Goal: Task Accomplishment & Management: Complete application form

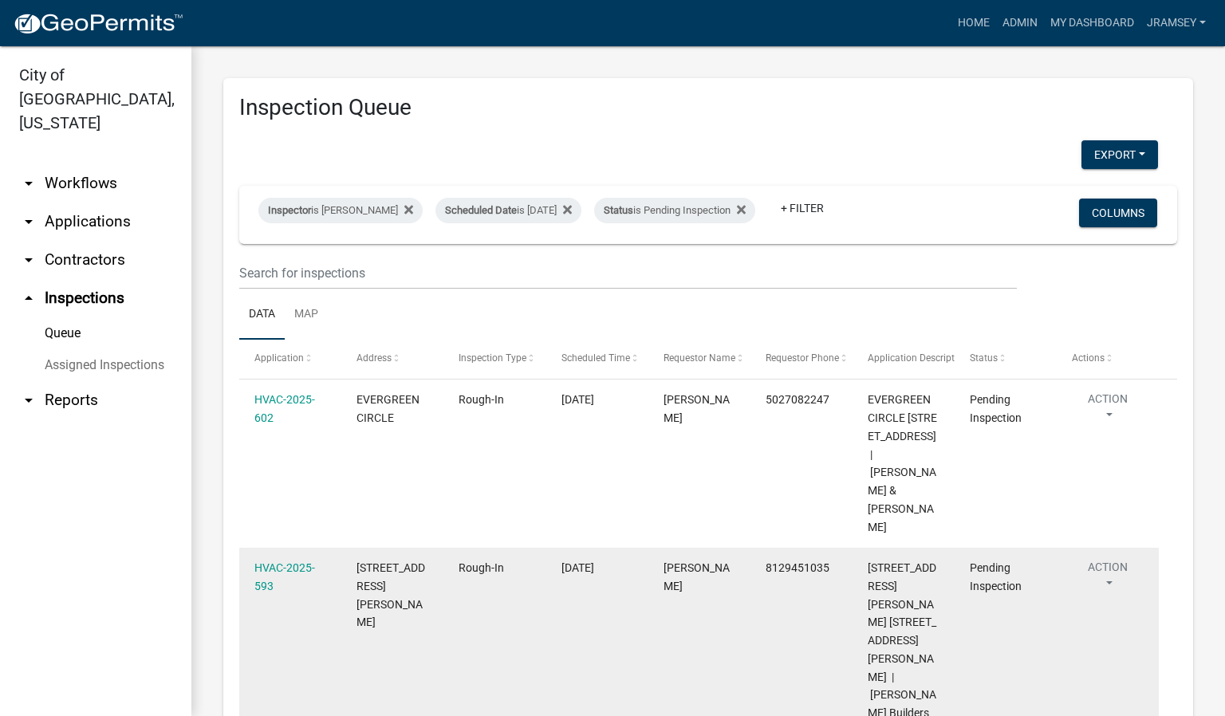
scroll to position [180, 0]
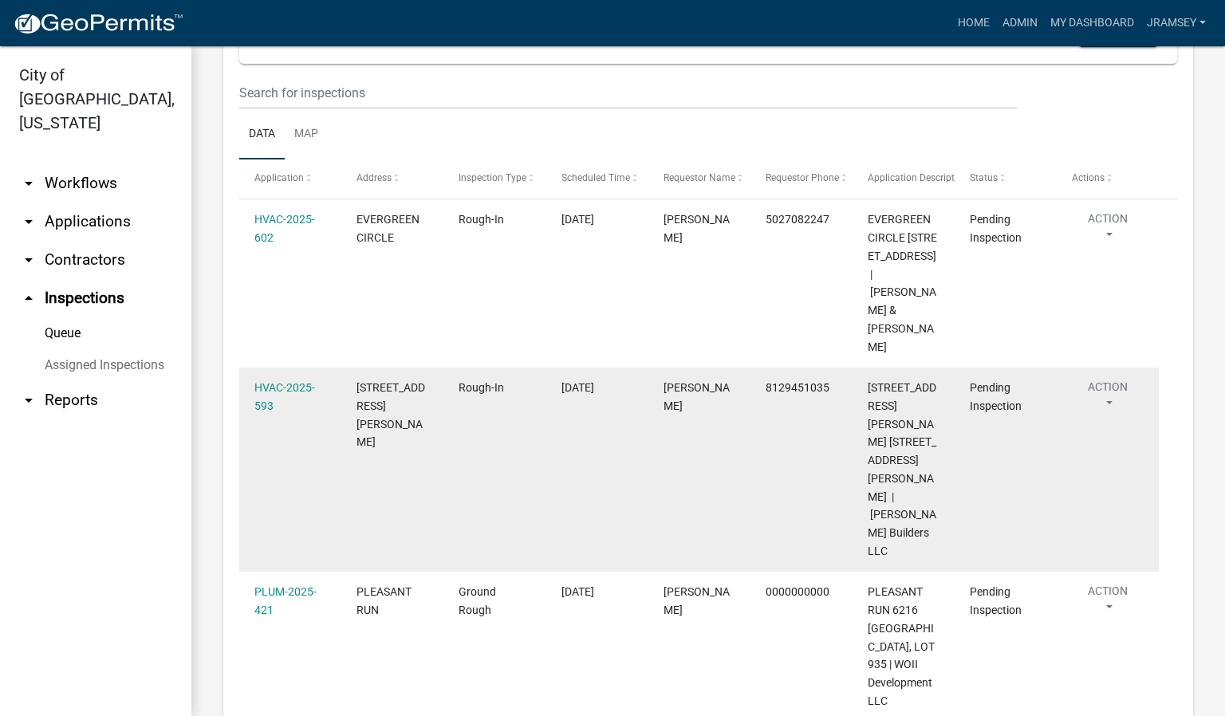
click at [1118, 419] on button "Action" at bounding box center [1108, 399] width 72 height 40
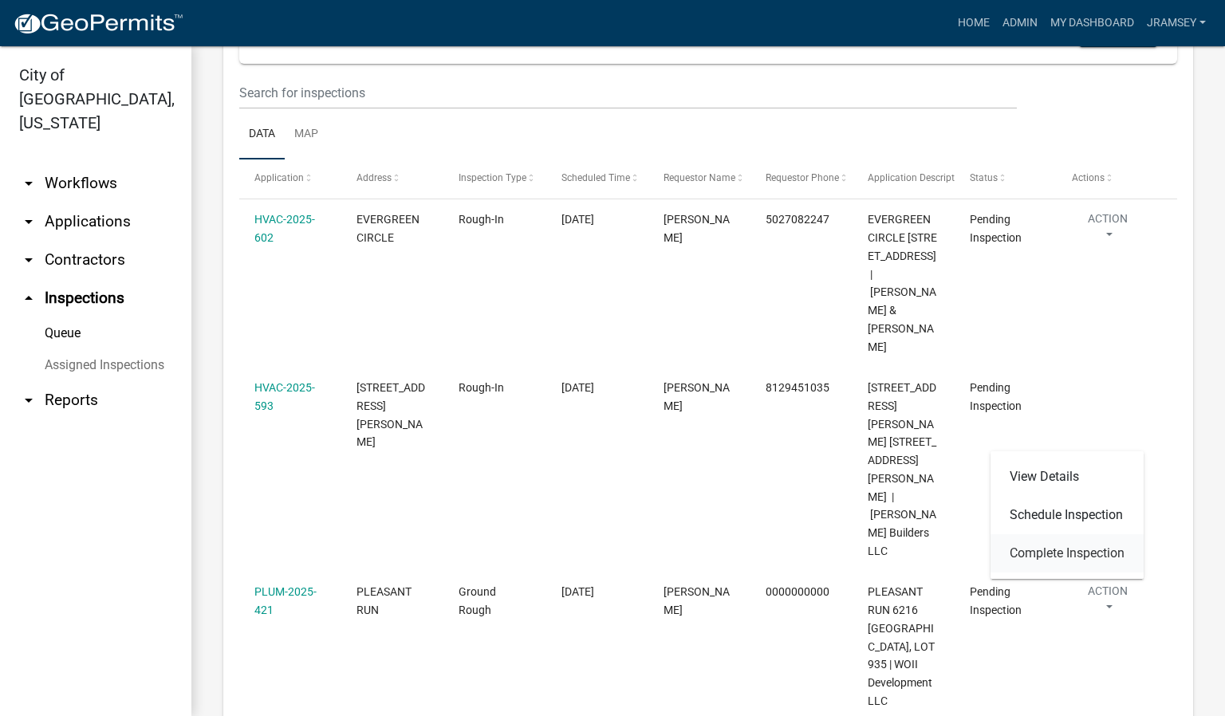
click at [1065, 546] on link "Complete Inspection" at bounding box center [1067, 554] width 153 height 38
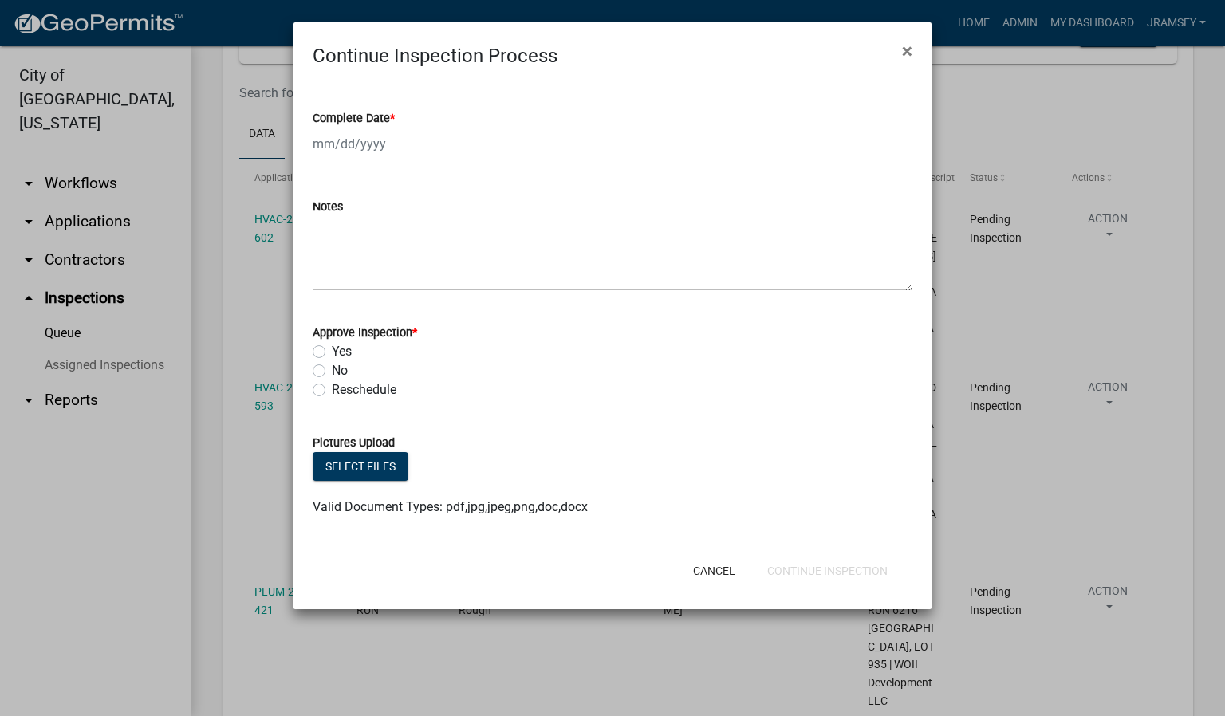
select select "10"
select select "2025"
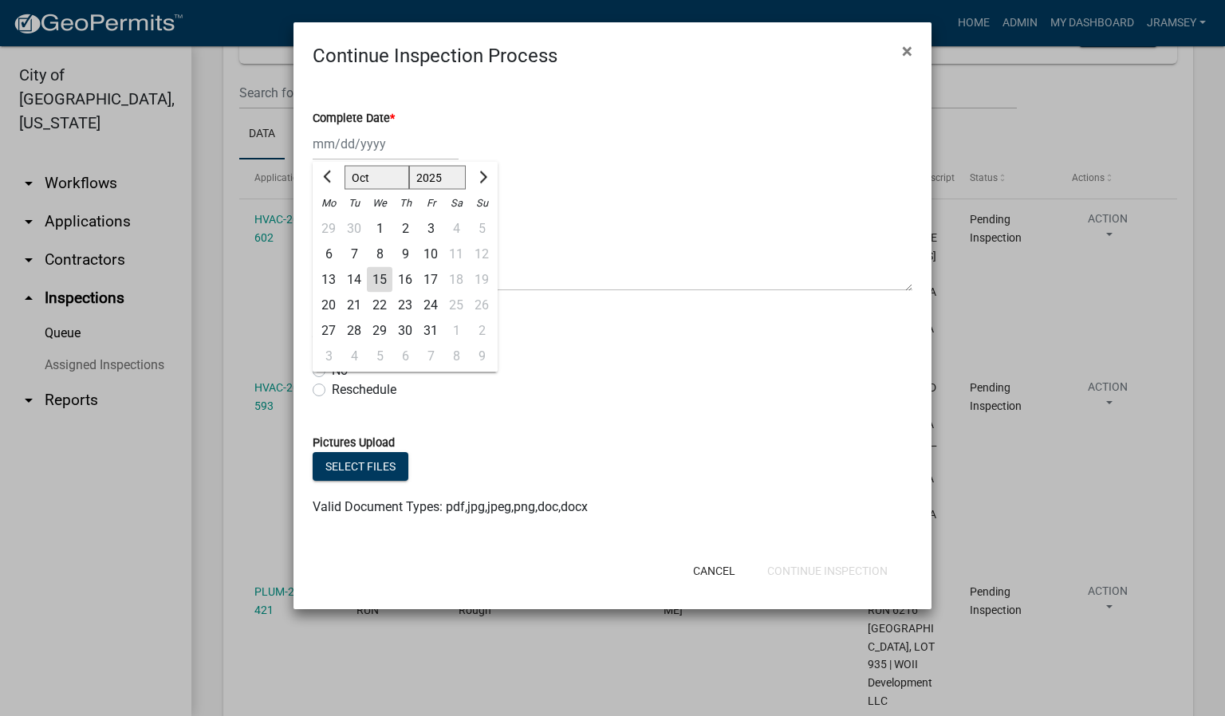
click at [349, 152] on div "[PERSON_NAME] Feb Mar Apr [PERSON_NAME][DATE] Oct Nov [DATE] 1526 1527 1528 152…" at bounding box center [386, 144] width 146 height 33
click at [381, 282] on div "15" at bounding box center [380, 280] width 26 height 26
type input "[DATE]"
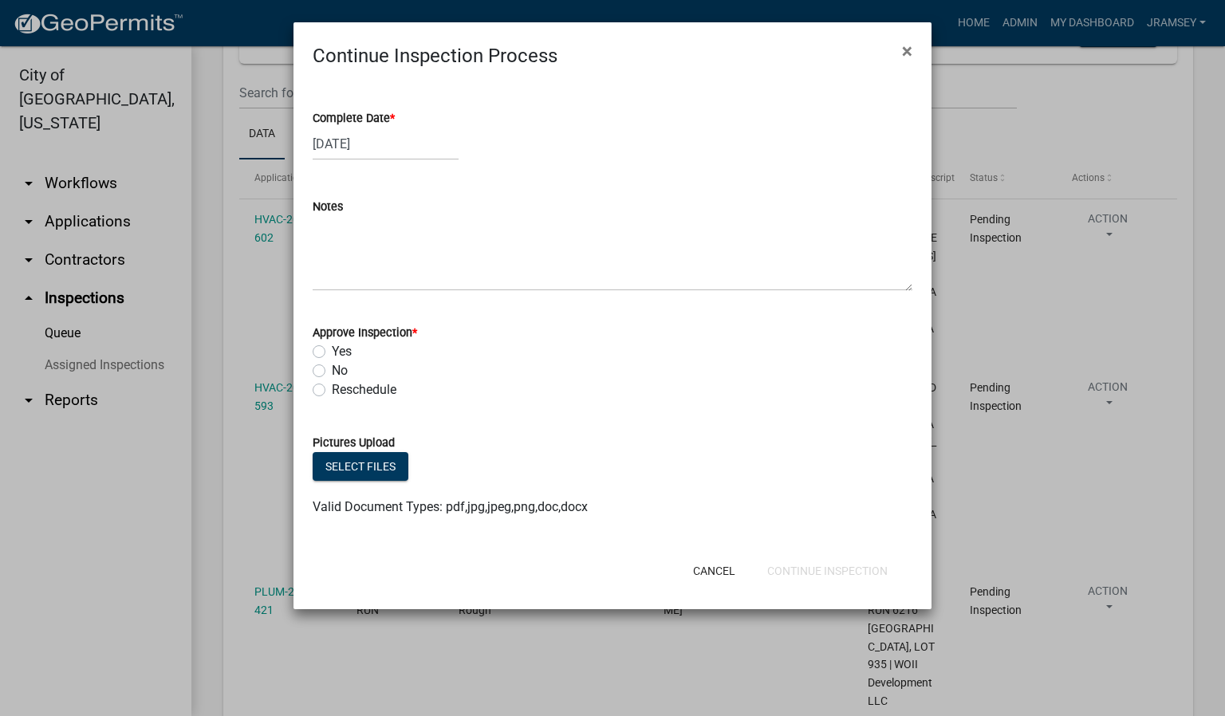
click at [332, 345] on label "Yes" at bounding box center [342, 351] width 20 height 19
click at [332, 345] on input "Yes" at bounding box center [337, 347] width 10 height 10
radio input "true"
click at [812, 570] on button "Continue Inspection" at bounding box center [828, 571] width 146 height 29
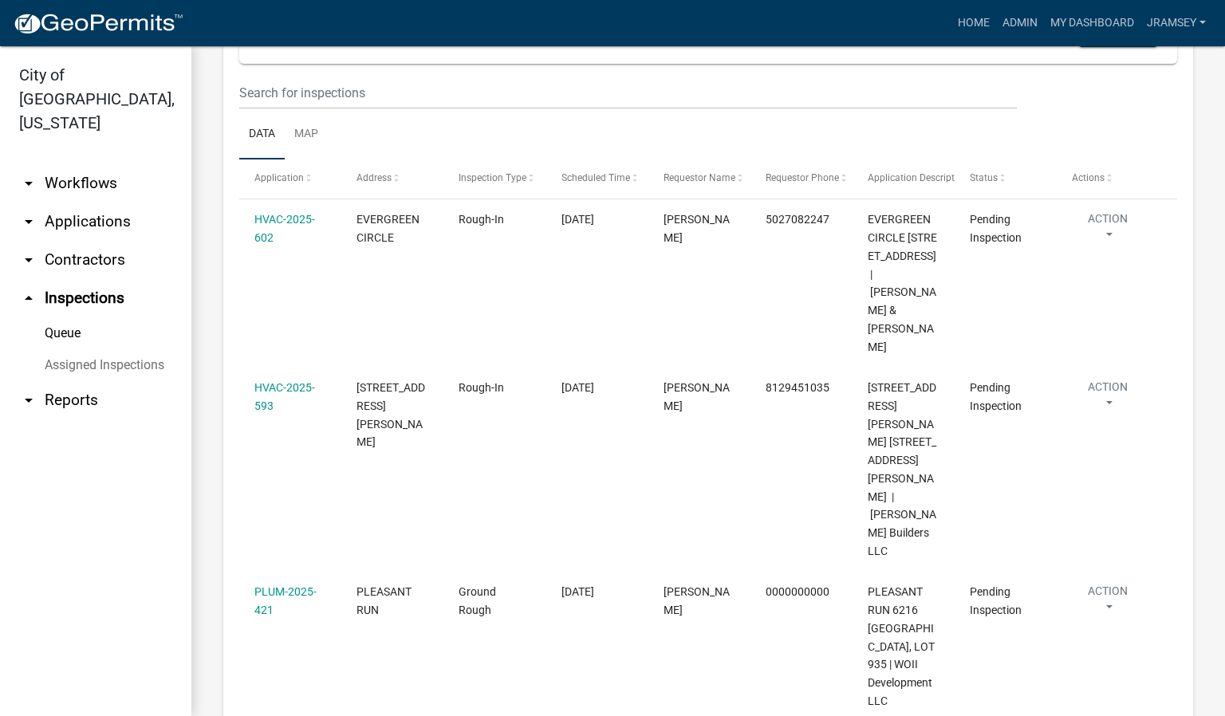
click at [103, 203] on link "arrow_drop_down Applications" at bounding box center [95, 222] width 191 height 38
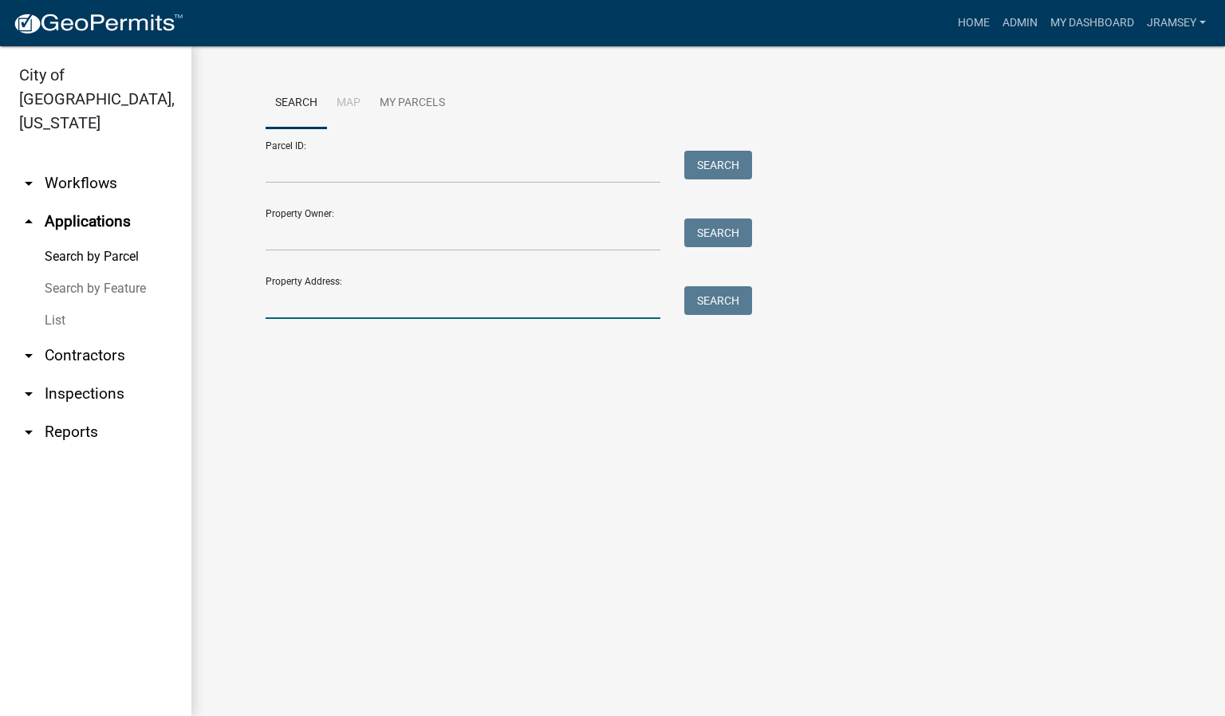
click at [365, 290] on input "Property Address:" at bounding box center [463, 302] width 395 height 33
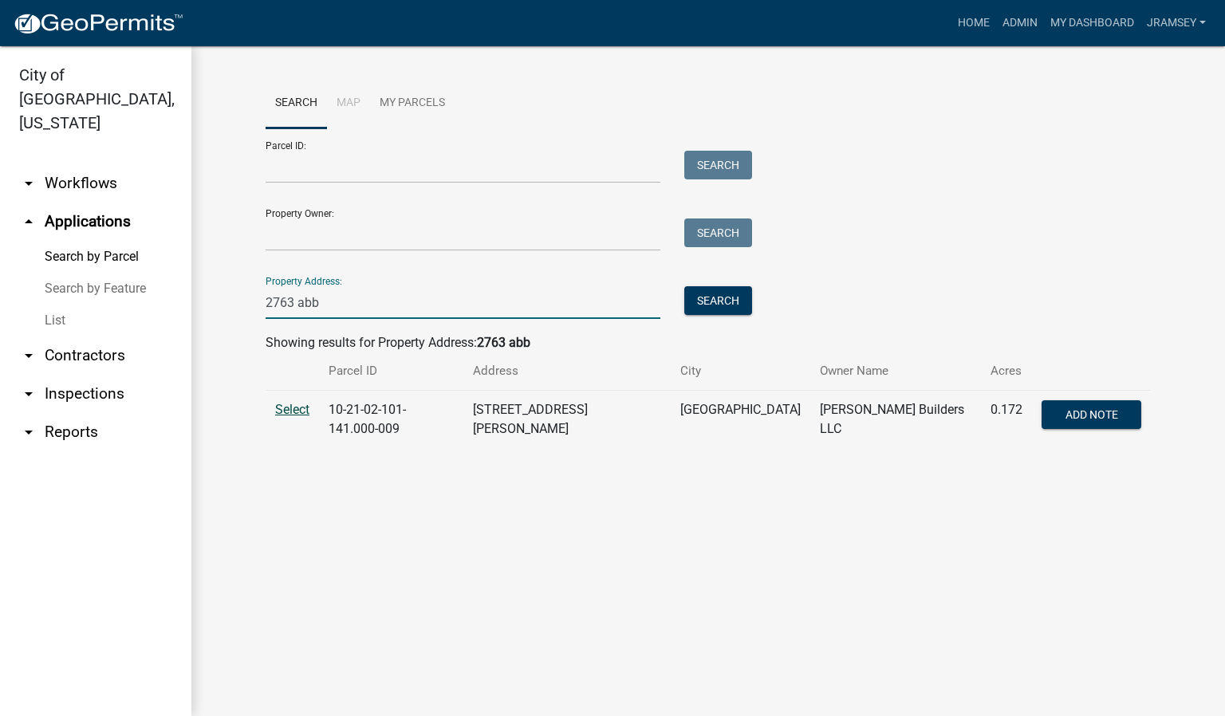
type input "2763 abb"
click at [302, 410] on span "Select" at bounding box center [292, 409] width 34 height 15
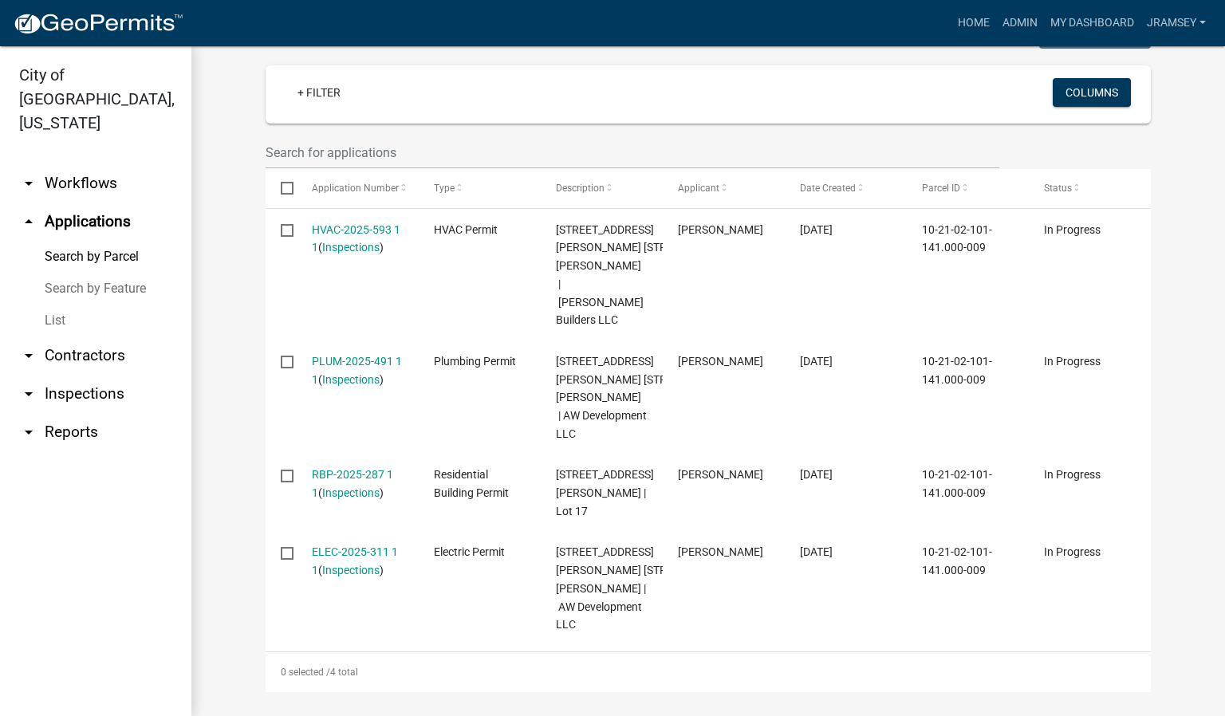
scroll to position [479, 0]
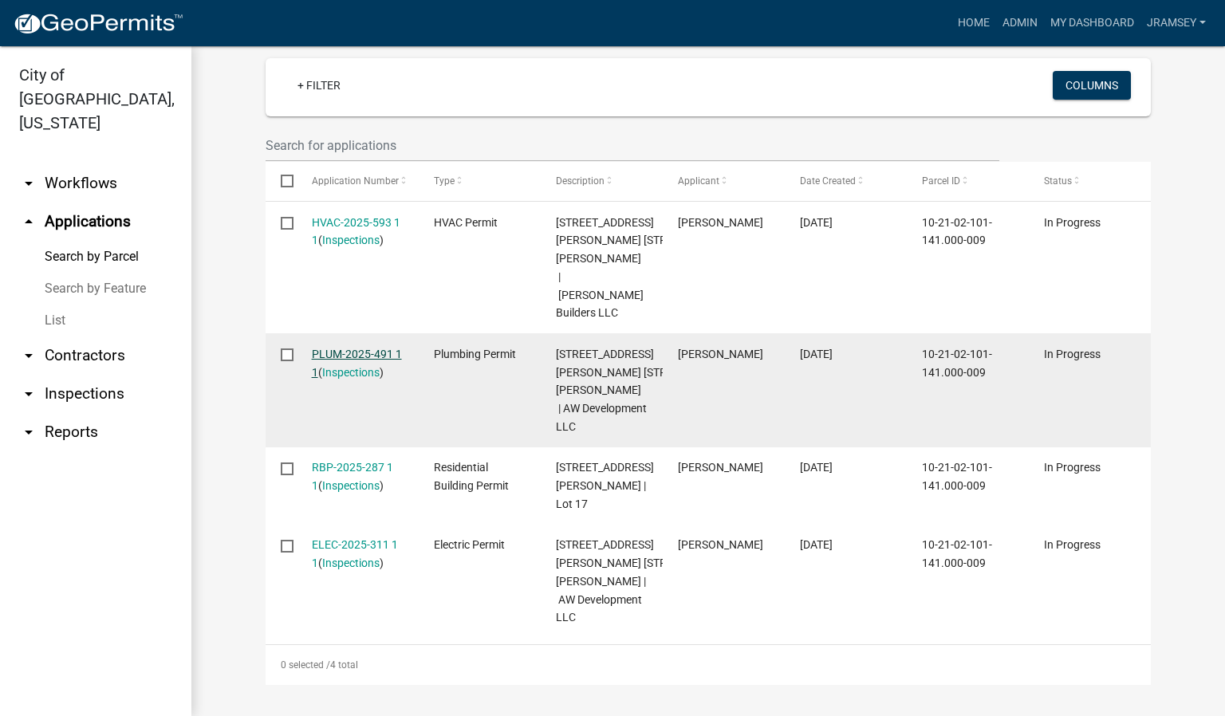
click at [349, 348] on link "PLUM-2025-491 1 1" at bounding box center [357, 363] width 90 height 31
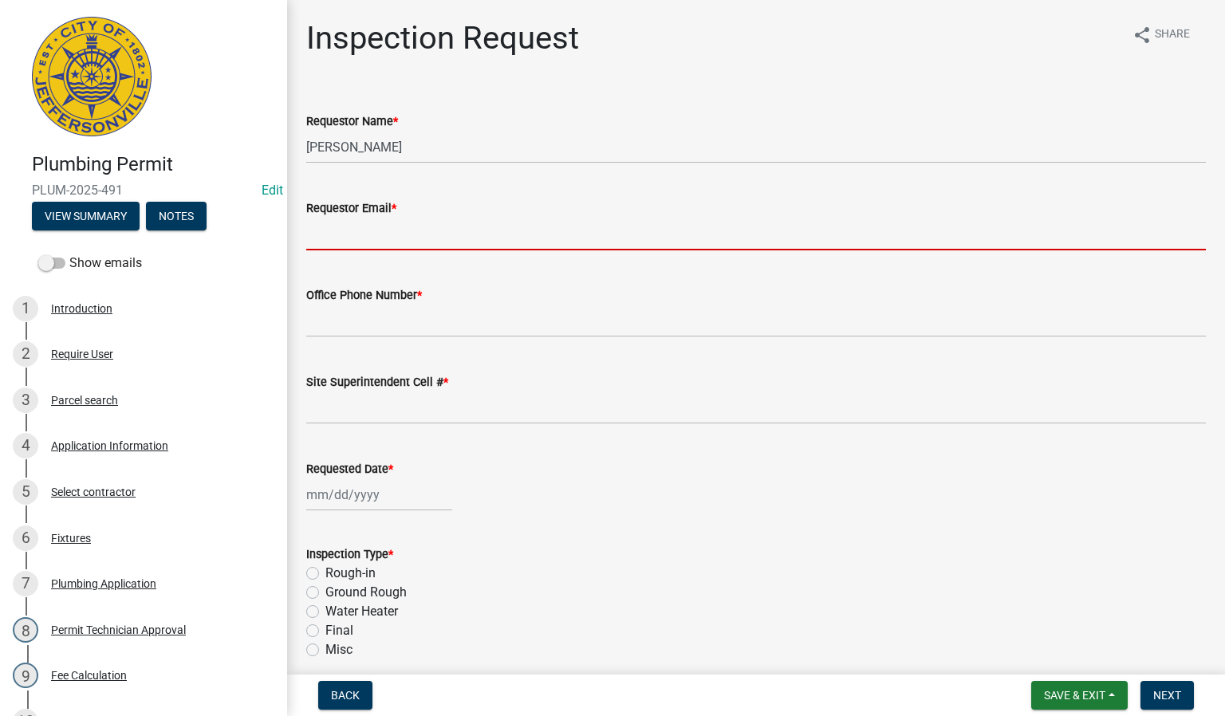
click at [353, 240] on input "Requestor Email *" at bounding box center [756, 234] width 900 height 33
type input "[EMAIL_ADDRESS][DOMAIN_NAME]"
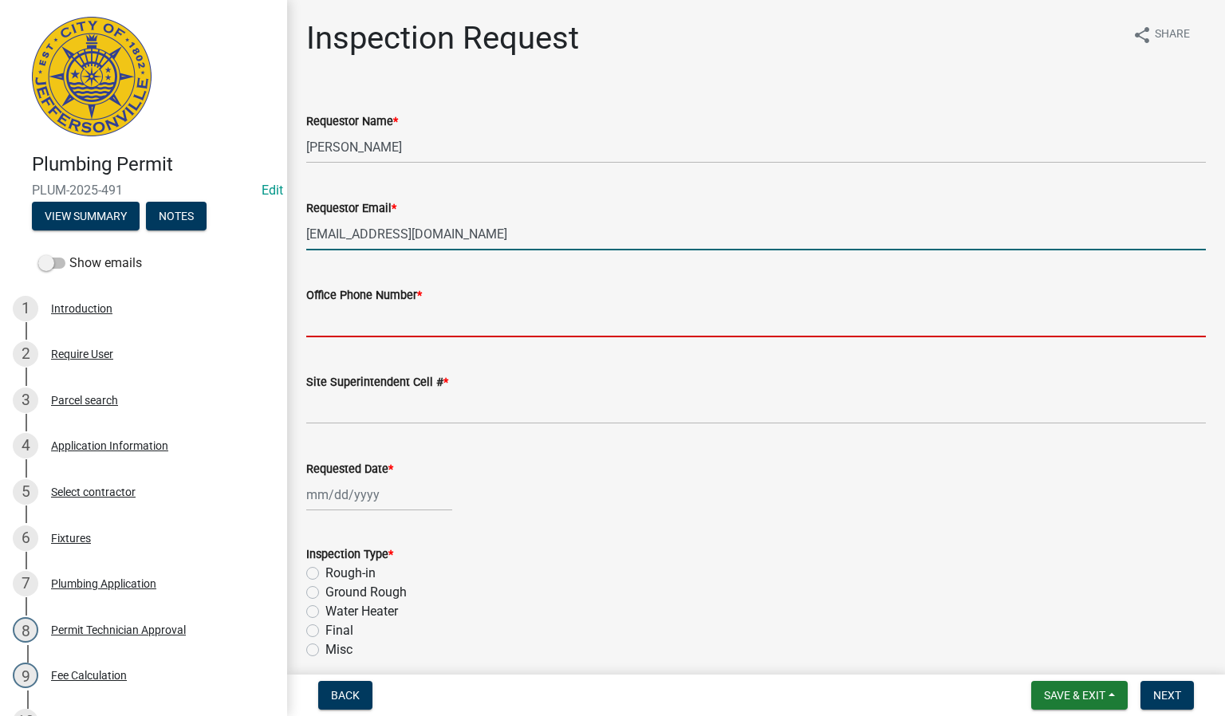
drag, startPoint x: 384, startPoint y: 322, endPoint x: 412, endPoint y: 321, distance: 27.9
click at [384, 322] on input "Office Phone Number *" at bounding box center [756, 321] width 900 height 33
type input "0000000000"
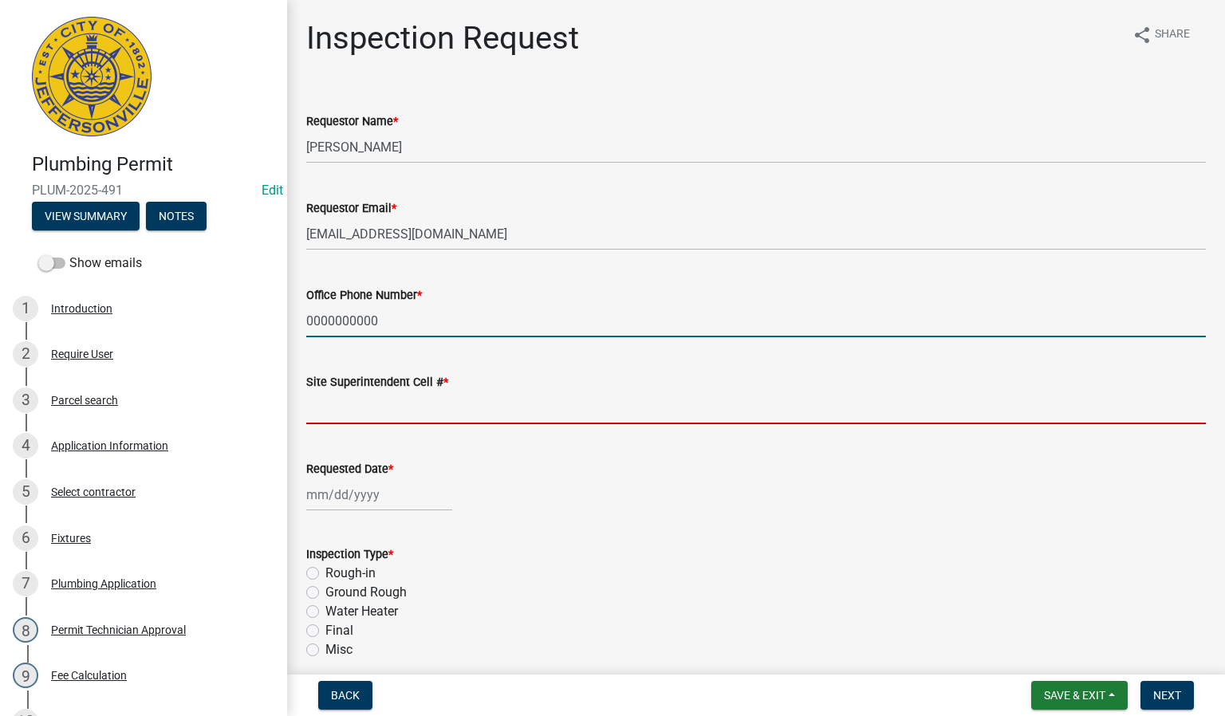
click at [354, 397] on input "Site Superintendent Cell # *" at bounding box center [756, 408] width 900 height 33
type input "0000000000"
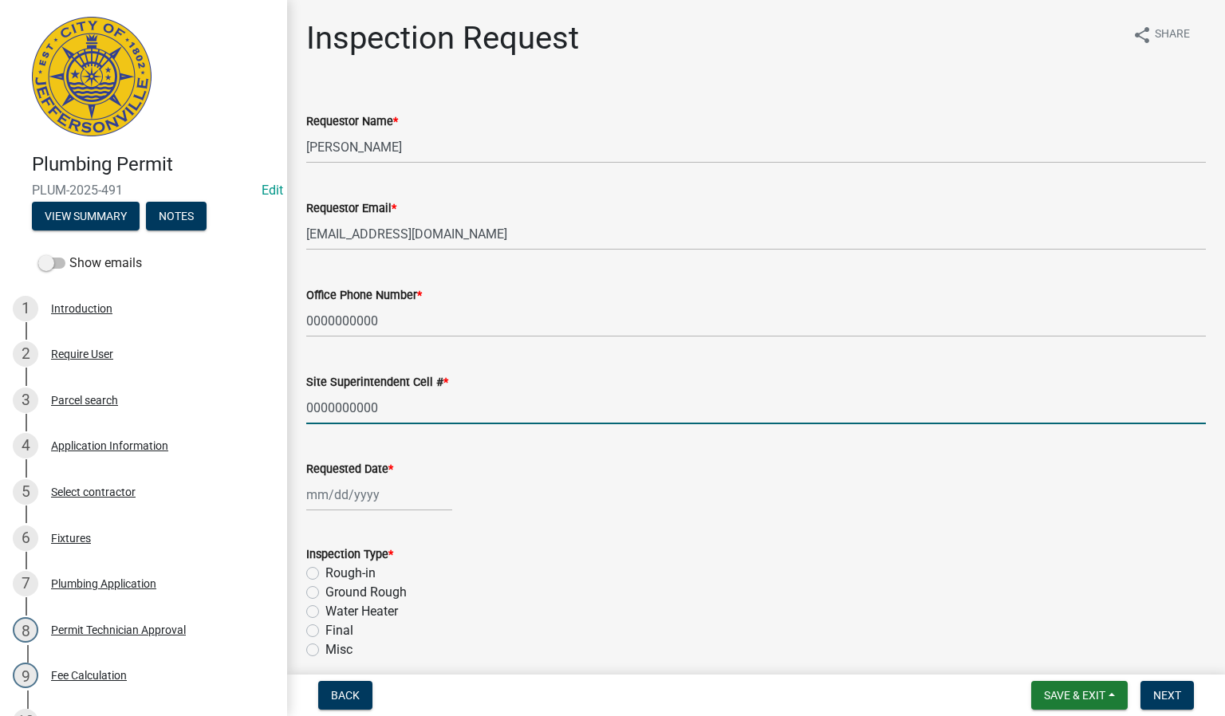
click at [365, 491] on div at bounding box center [379, 495] width 146 height 33
select select "10"
select select "2025"
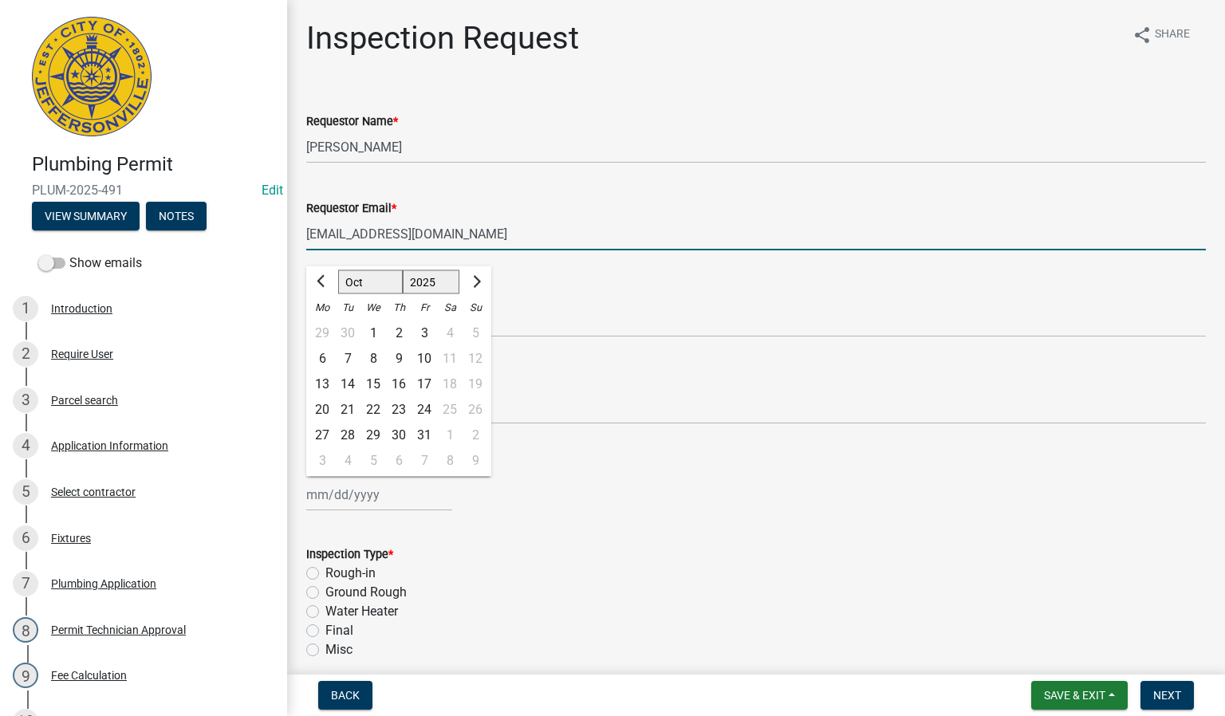
click at [512, 221] on input "[EMAIL_ADDRESS][DOMAIN_NAME]" at bounding box center [756, 234] width 900 height 33
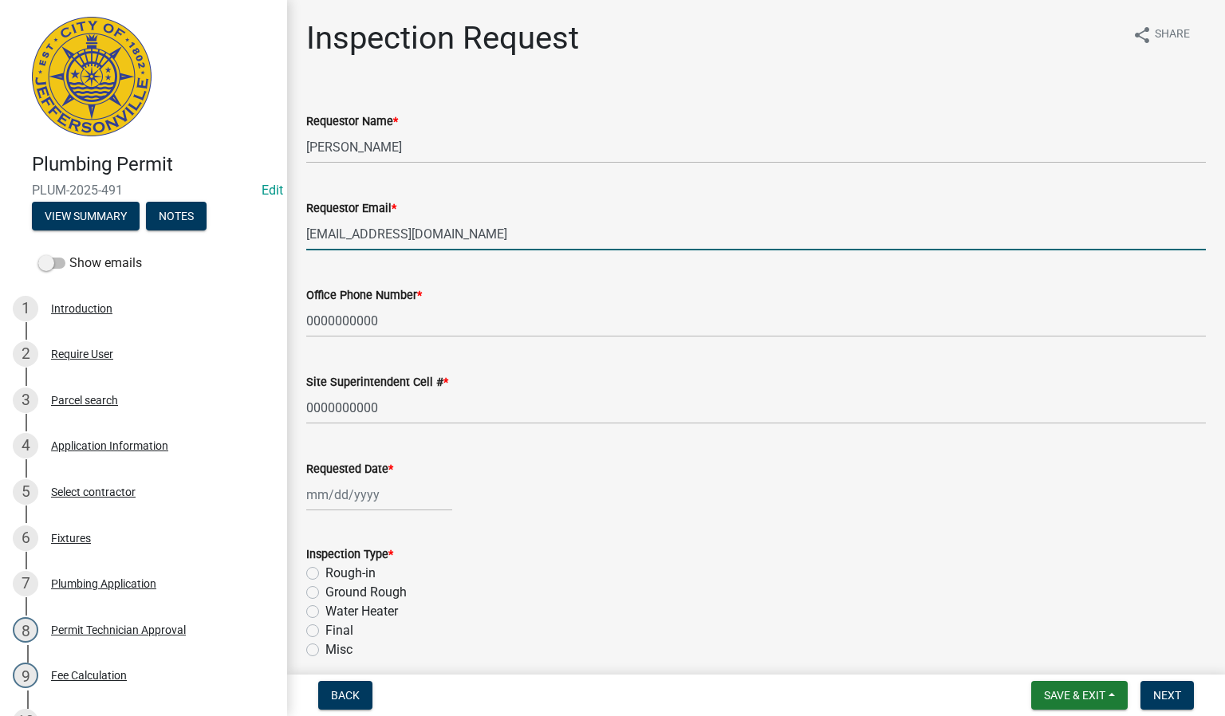
select select "10"
select select "2025"
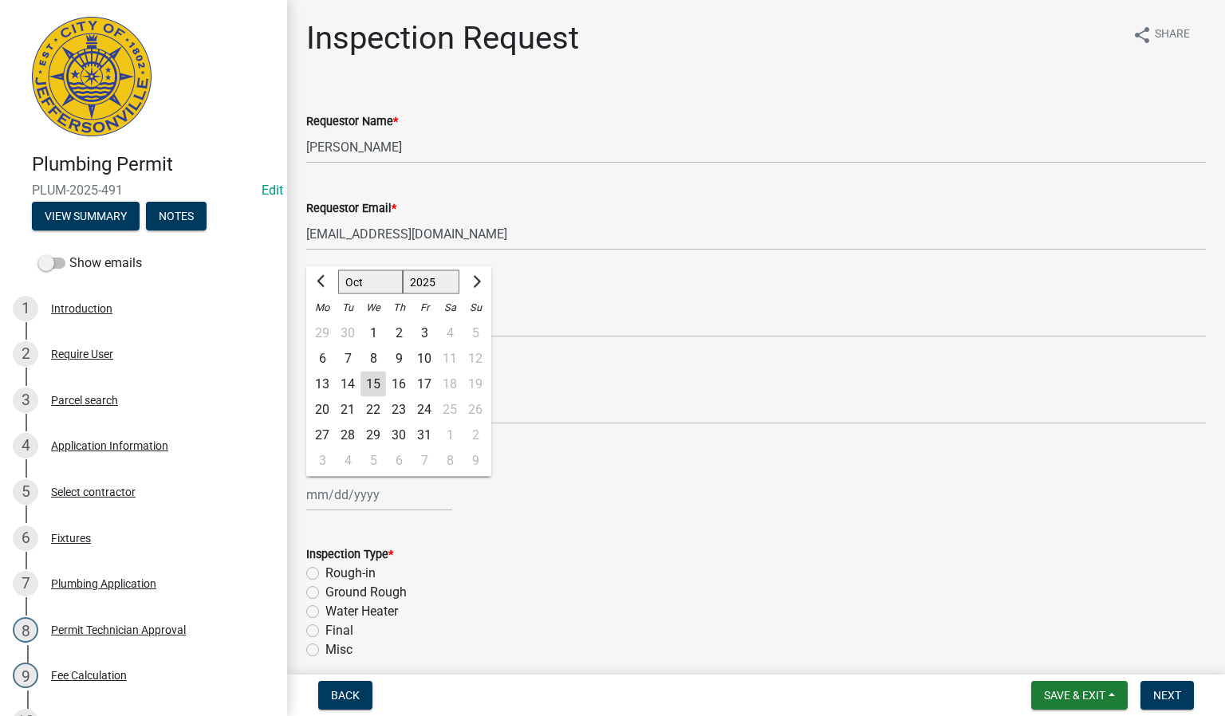
click at [367, 491] on div "[PERSON_NAME] Feb Mar Apr [PERSON_NAME][DATE] Oct Nov [DATE] 1526 1527 1528 152…" at bounding box center [379, 495] width 146 height 33
click at [372, 383] on div "15" at bounding box center [374, 385] width 26 height 26
type input "[DATE]"
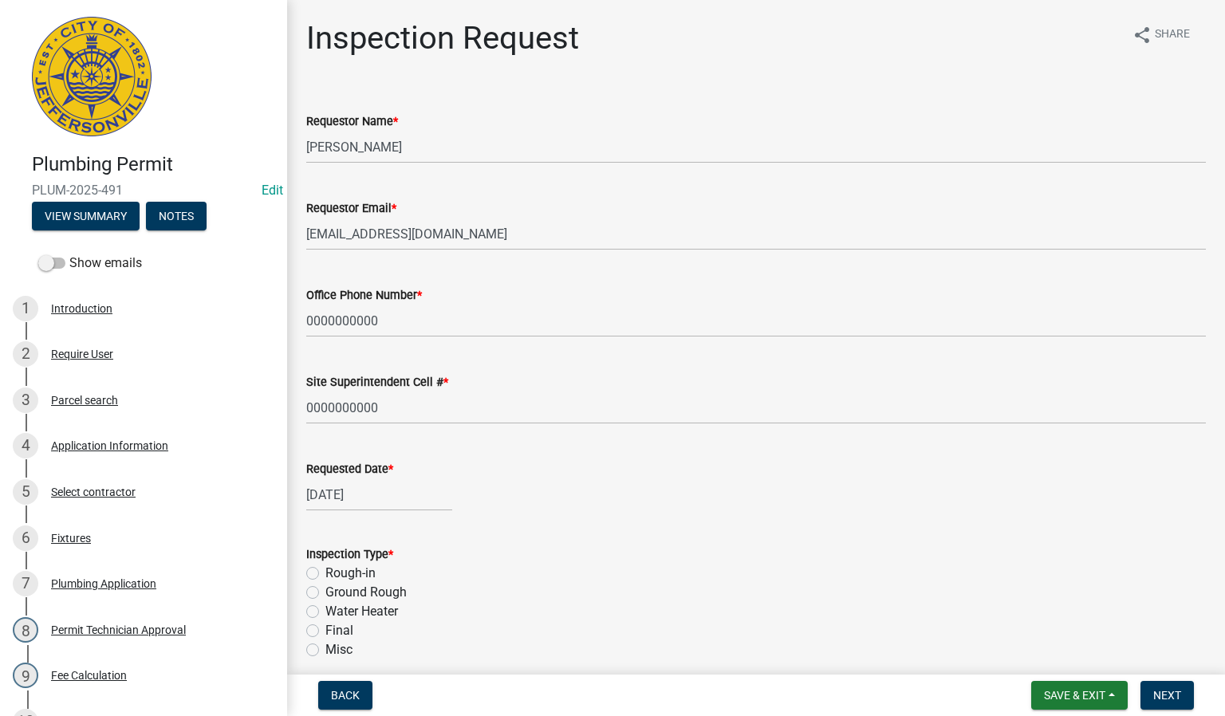
click at [326, 570] on label "Rough-in" at bounding box center [351, 573] width 50 height 19
click at [326, 570] on input "Rough-in" at bounding box center [331, 569] width 10 height 10
radio input "true"
click at [1157, 700] on span "Next" at bounding box center [1168, 695] width 28 height 13
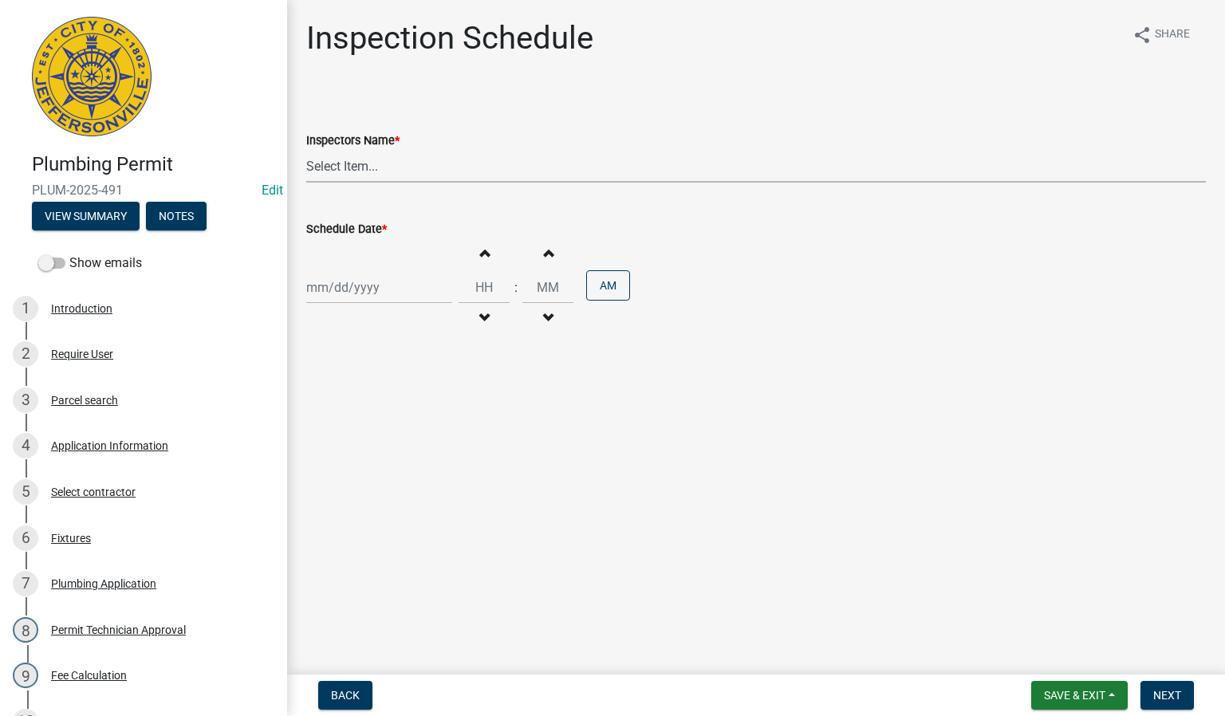
click at [354, 159] on select "Select Item... [PERSON_NAME] ([PERSON_NAME]) [PERSON_NAME] ([PERSON_NAME]) mkru…" at bounding box center [756, 166] width 900 height 33
select select "13c97fbc-c819-4cee-844a-0db3d3c4db95"
click at [306, 150] on select "Select Item... [PERSON_NAME] ([PERSON_NAME]) [PERSON_NAME] ([PERSON_NAME]) mkru…" at bounding box center [756, 166] width 900 height 33
click at [336, 286] on div at bounding box center [379, 287] width 146 height 33
select select "10"
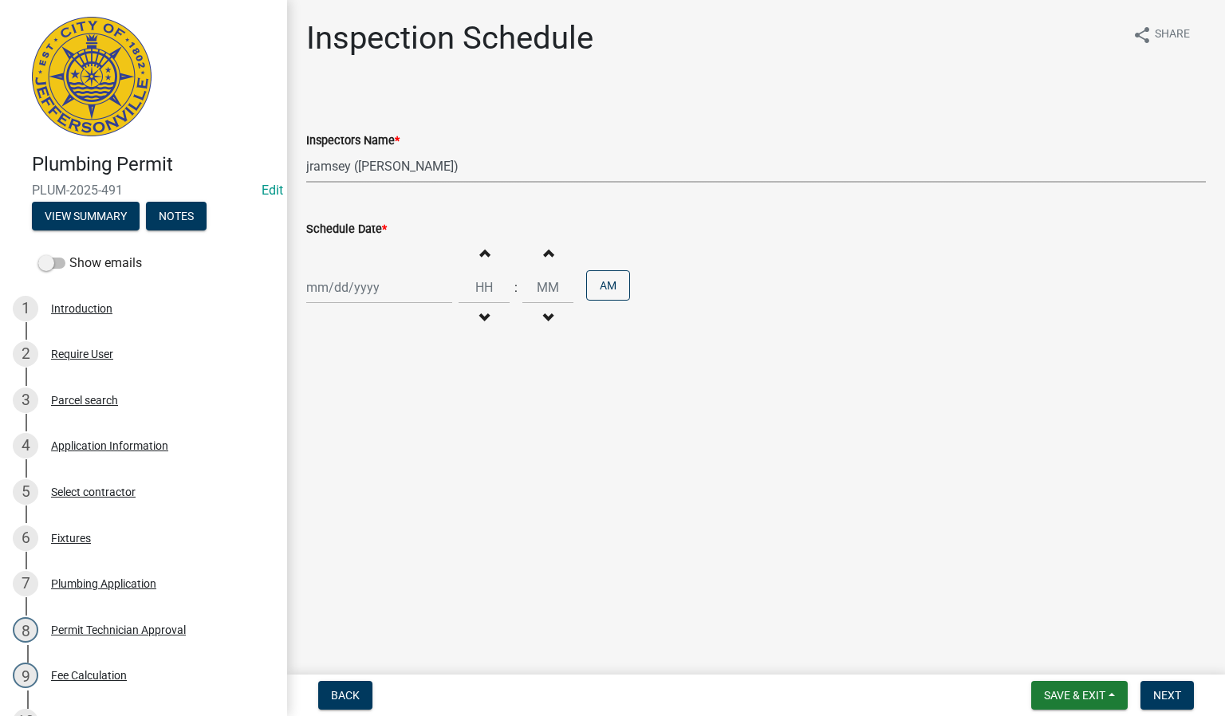
select select "2025"
click at [371, 422] on div "15" at bounding box center [374, 425] width 26 height 26
type input "[DATE]"
click at [1173, 693] on span "Next" at bounding box center [1168, 695] width 28 height 13
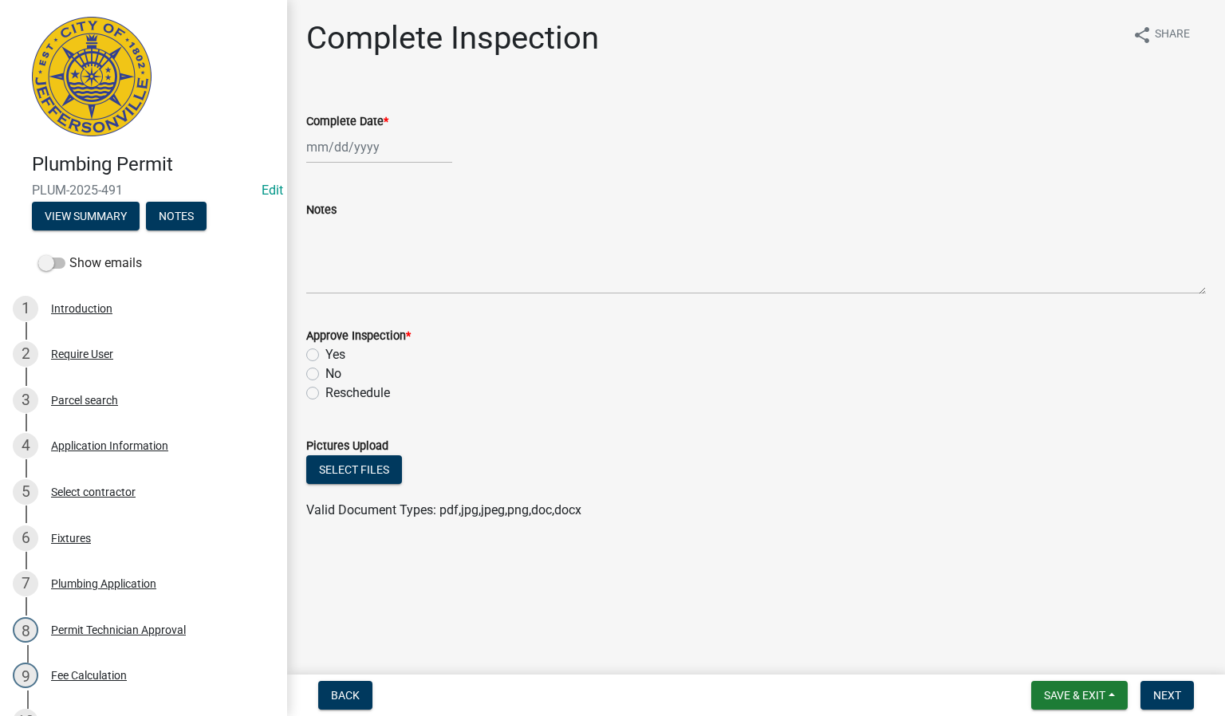
select select "10"
select select "2025"
click at [326, 144] on div "[PERSON_NAME] Feb Mar Apr [PERSON_NAME][DATE] Oct Nov [DATE] 1526 1527 1528 152…" at bounding box center [379, 147] width 146 height 33
click at [376, 278] on div "15" at bounding box center [374, 283] width 26 height 26
type input "[DATE]"
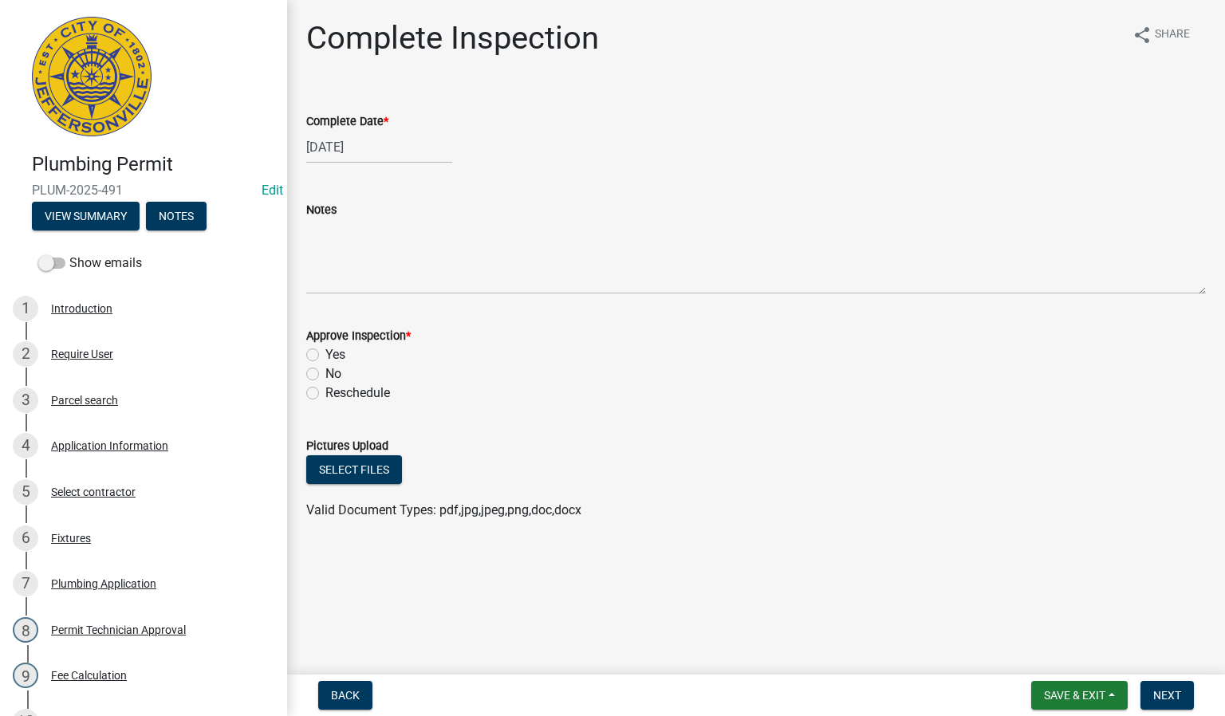
click at [326, 355] on label "Yes" at bounding box center [336, 354] width 20 height 19
click at [326, 355] on input "Yes" at bounding box center [331, 350] width 10 height 10
radio input "true"
click at [1158, 697] on span "Next" at bounding box center [1168, 695] width 28 height 13
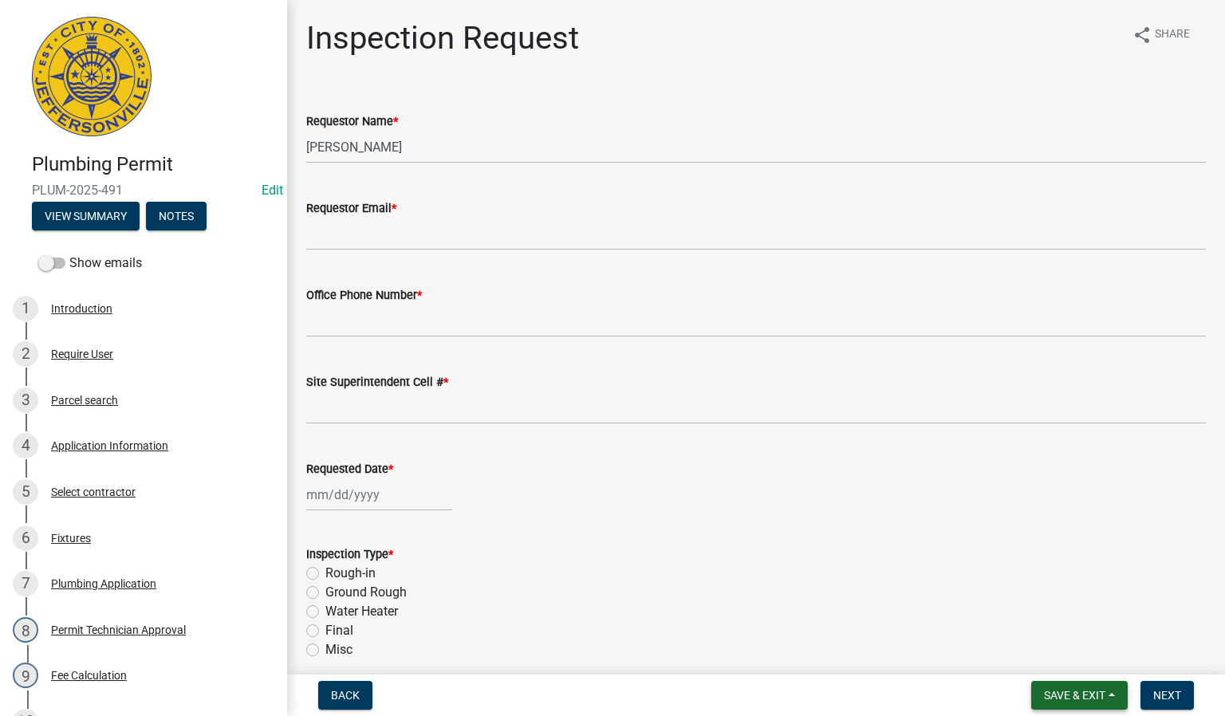
click at [1065, 697] on span "Save & Exit" at bounding box center [1074, 695] width 61 height 13
click at [1064, 664] on button "Save & Exit" at bounding box center [1064, 655] width 128 height 38
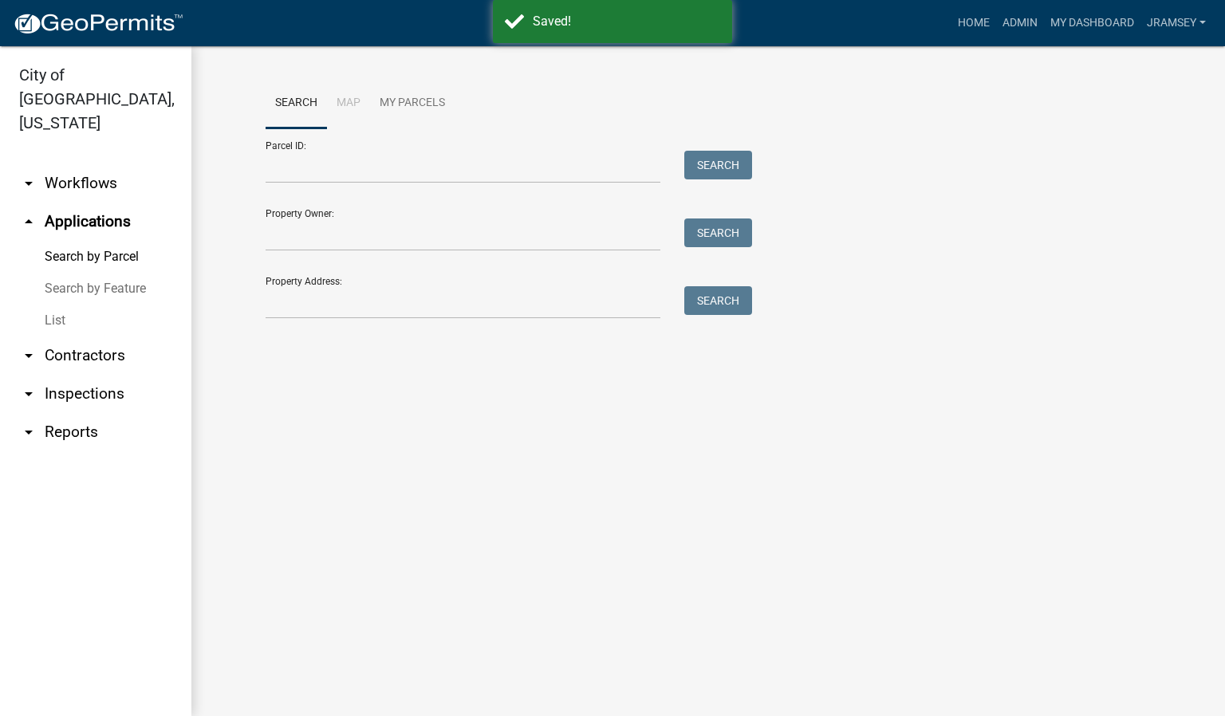
click at [89, 384] on link "arrow_drop_down Inspections" at bounding box center [95, 394] width 191 height 38
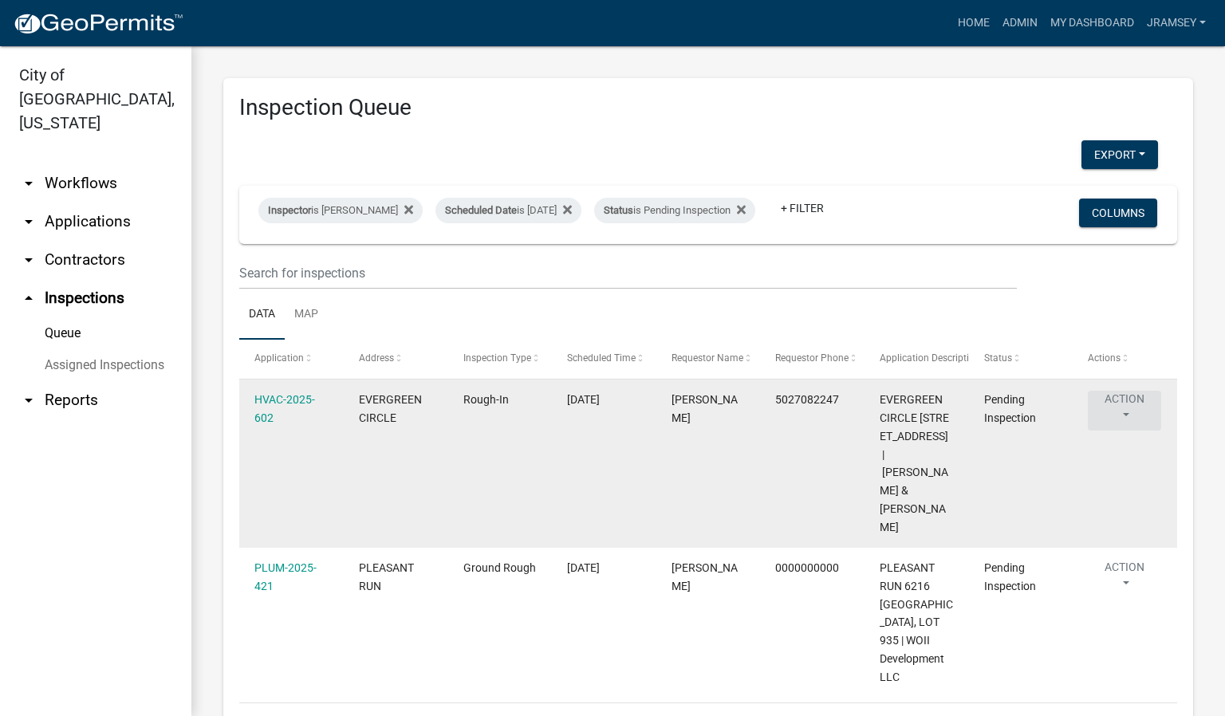
click at [1130, 429] on button "Action" at bounding box center [1124, 411] width 73 height 40
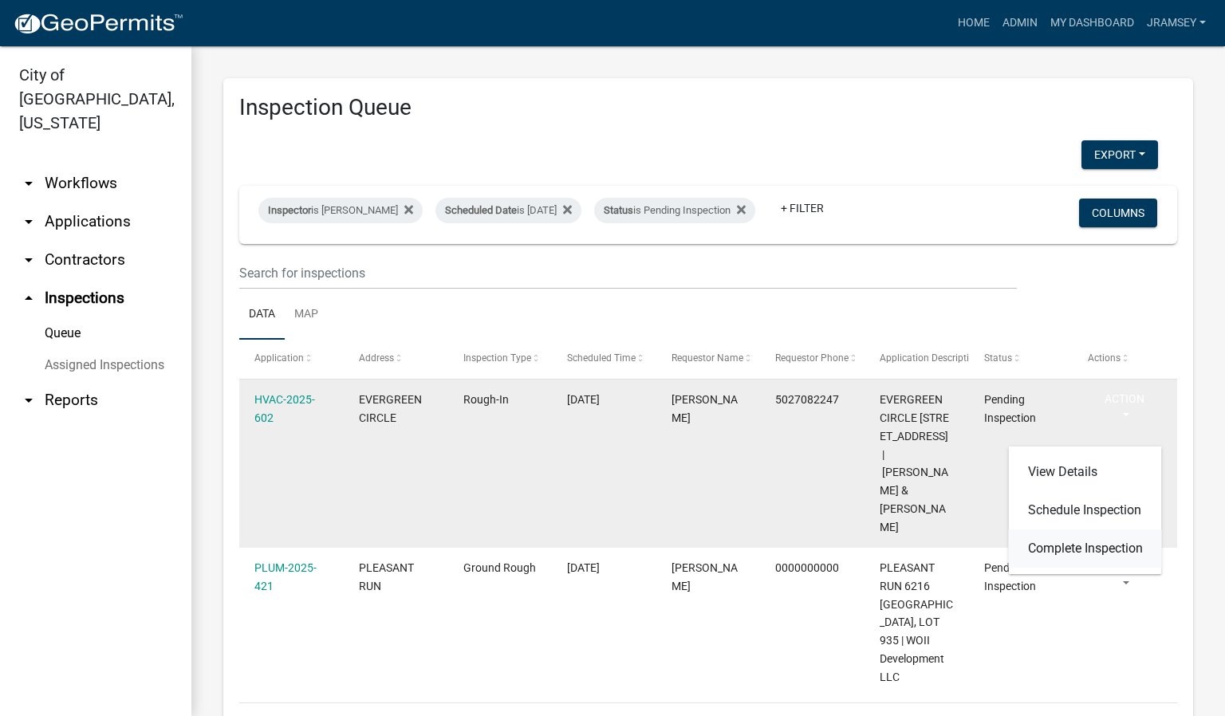
click at [1068, 542] on link "Complete Inspection" at bounding box center [1085, 549] width 153 height 38
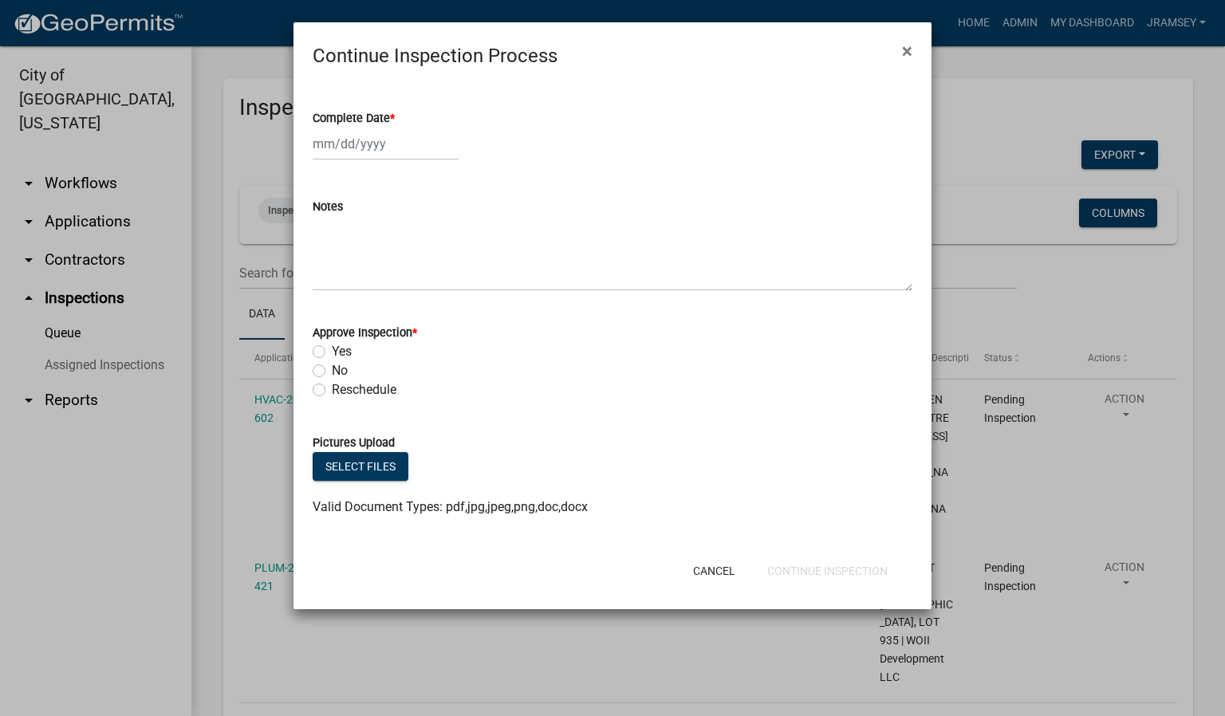
select select "10"
select select "2025"
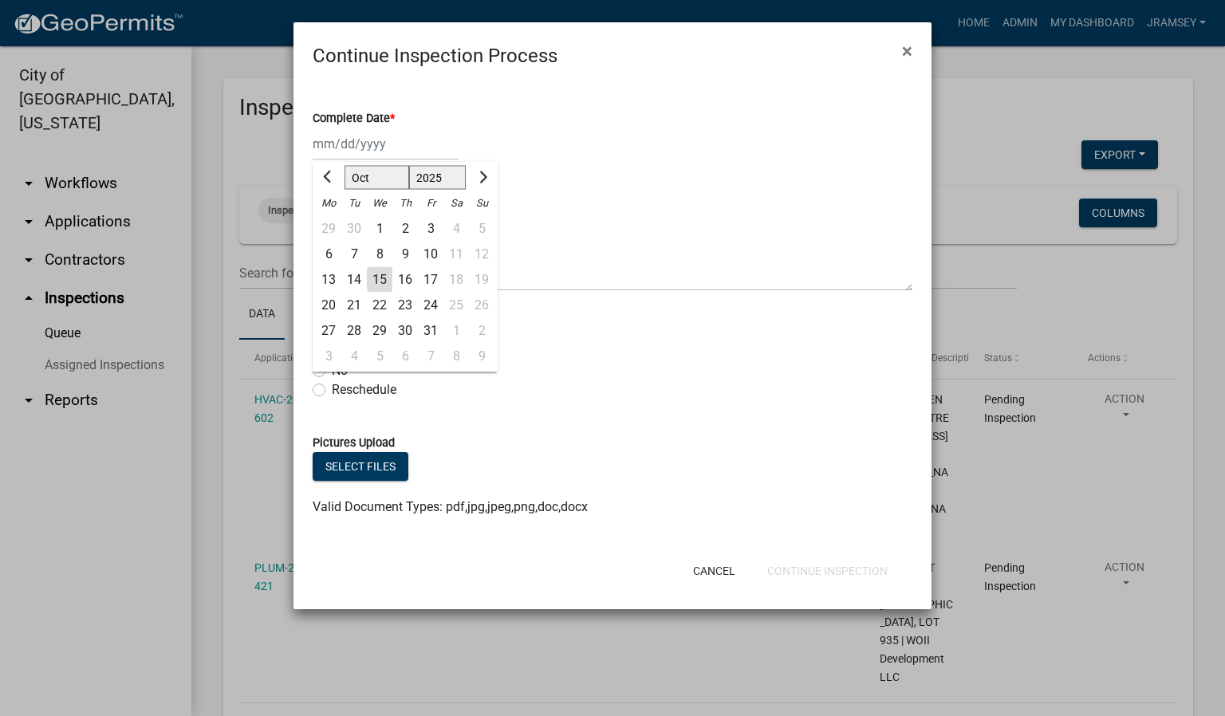
click at [353, 147] on div "[PERSON_NAME] Feb Mar Apr [PERSON_NAME][DATE] Oct Nov [DATE] 1526 1527 1528 152…" at bounding box center [386, 144] width 146 height 33
click at [378, 271] on div "15" at bounding box center [380, 280] width 26 height 26
type input "[DATE]"
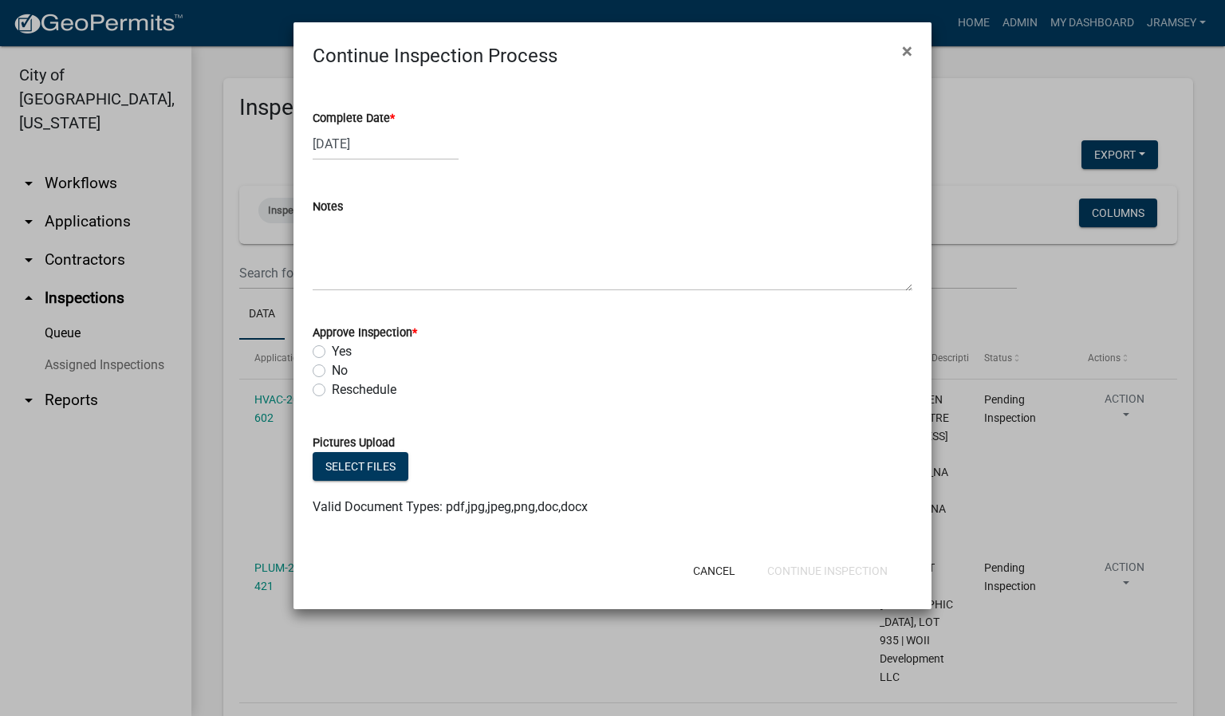
click at [332, 352] on label "Yes" at bounding box center [342, 351] width 20 height 19
click at [332, 352] on input "Yes" at bounding box center [337, 347] width 10 height 10
radio input "true"
click at [829, 570] on button "Continue Inspection" at bounding box center [828, 571] width 146 height 29
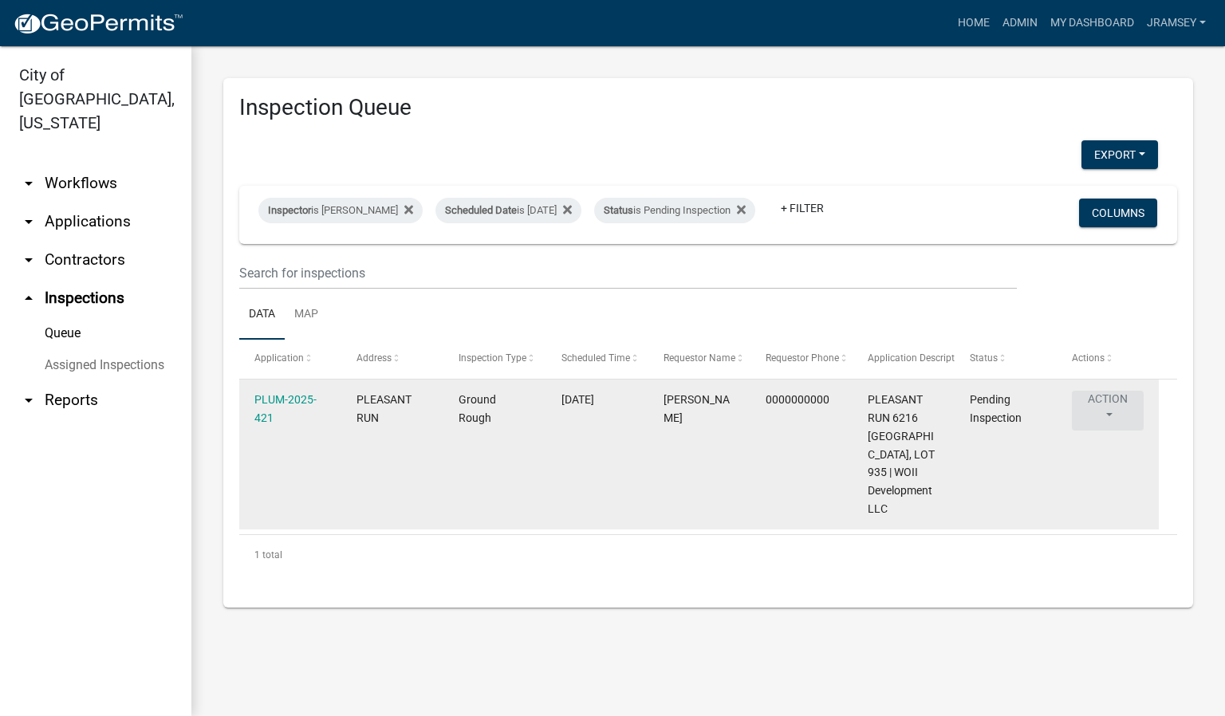
click at [1118, 410] on button "Action" at bounding box center [1108, 411] width 72 height 40
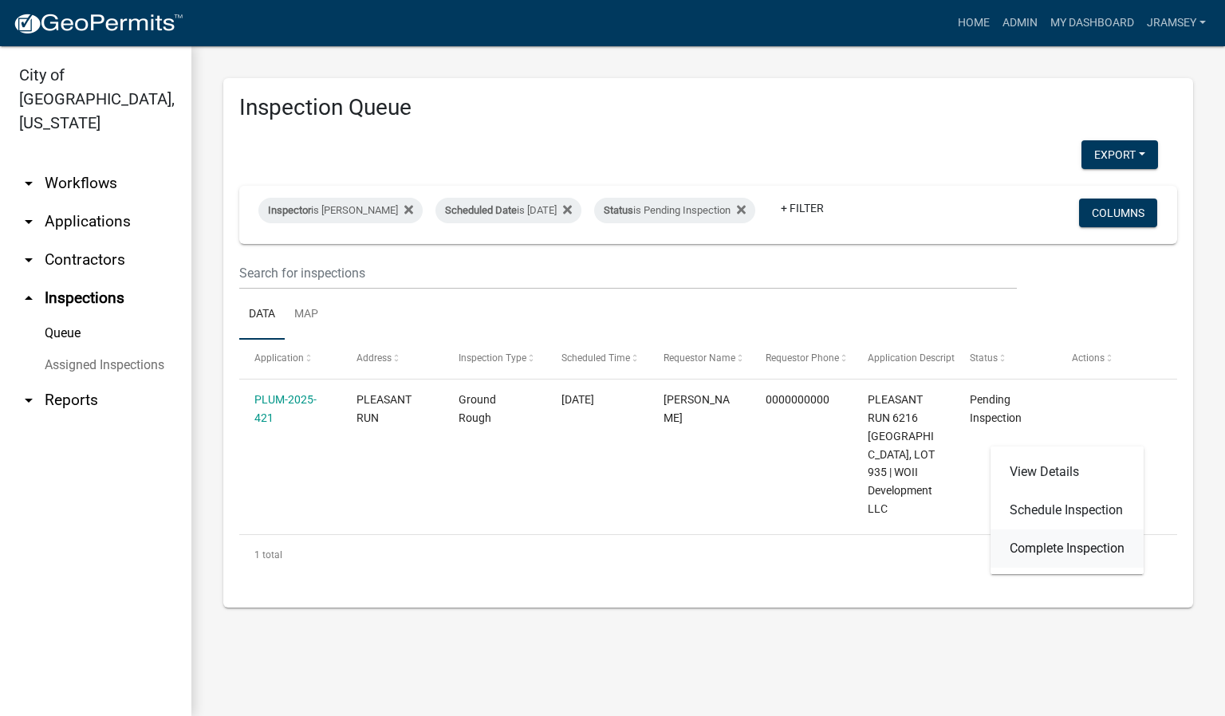
click at [1085, 542] on link "Complete Inspection" at bounding box center [1067, 549] width 153 height 38
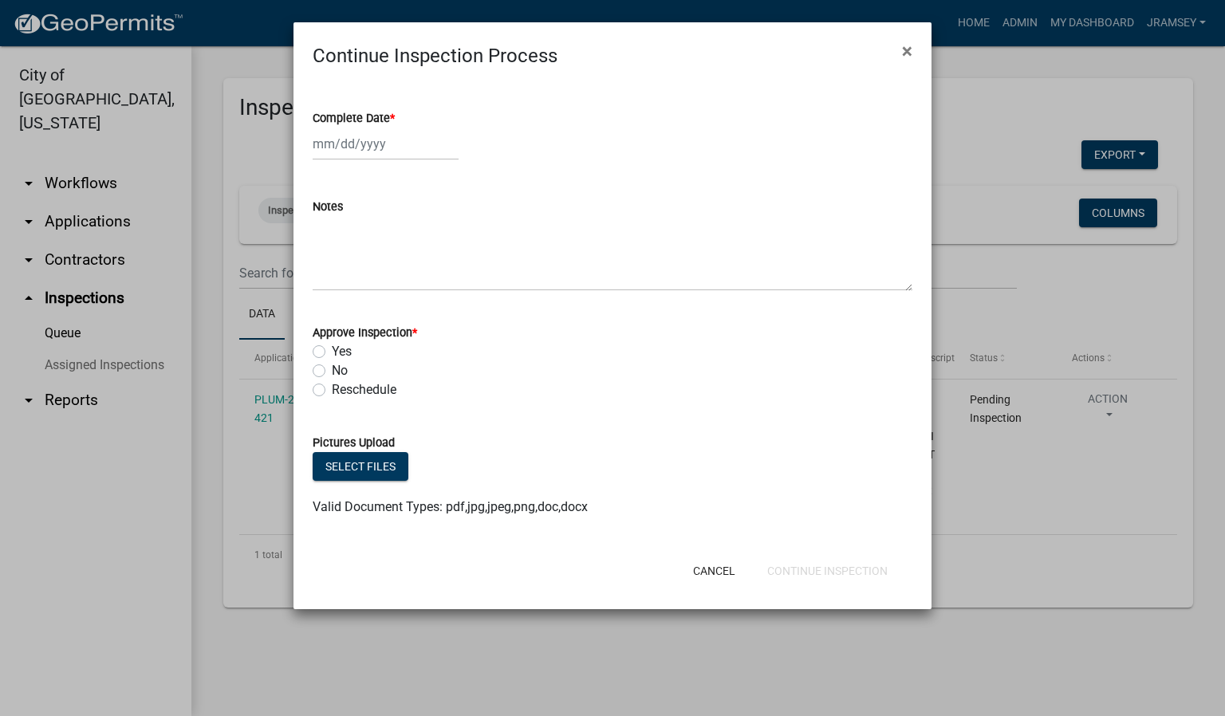
click at [328, 137] on div at bounding box center [386, 144] width 146 height 33
select select "10"
select select "2025"
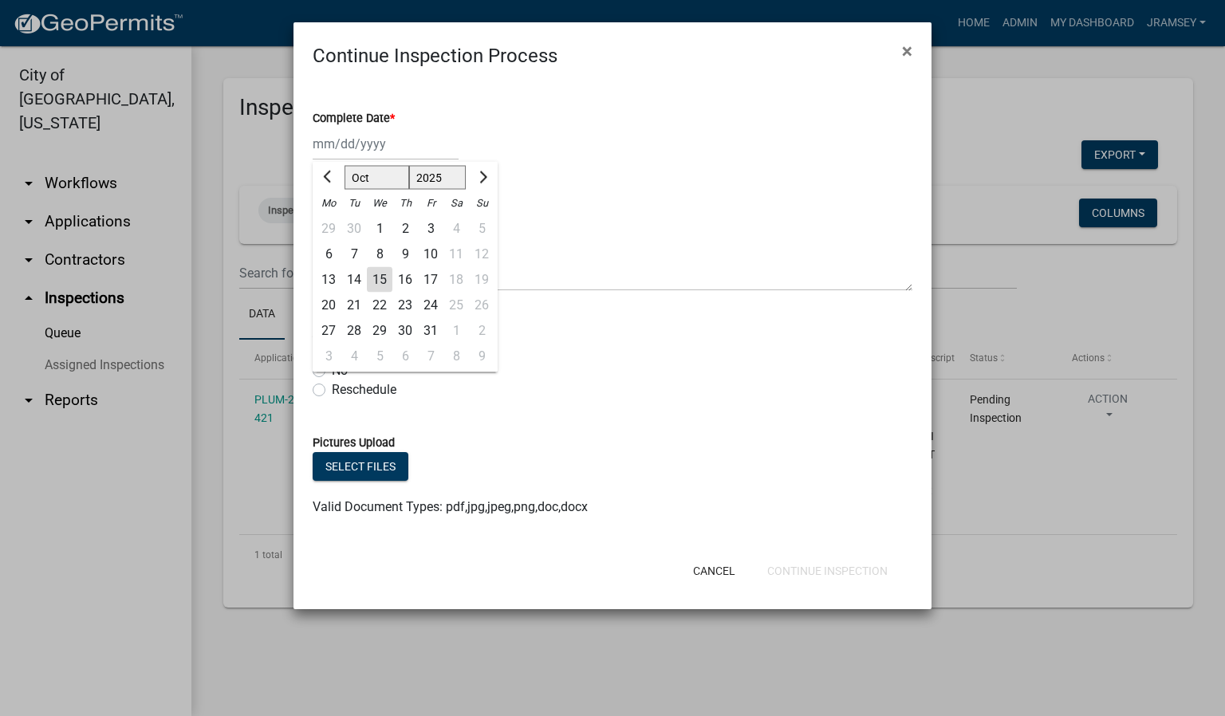
click at [377, 276] on div "15" at bounding box center [380, 280] width 26 height 26
type input "[DATE]"
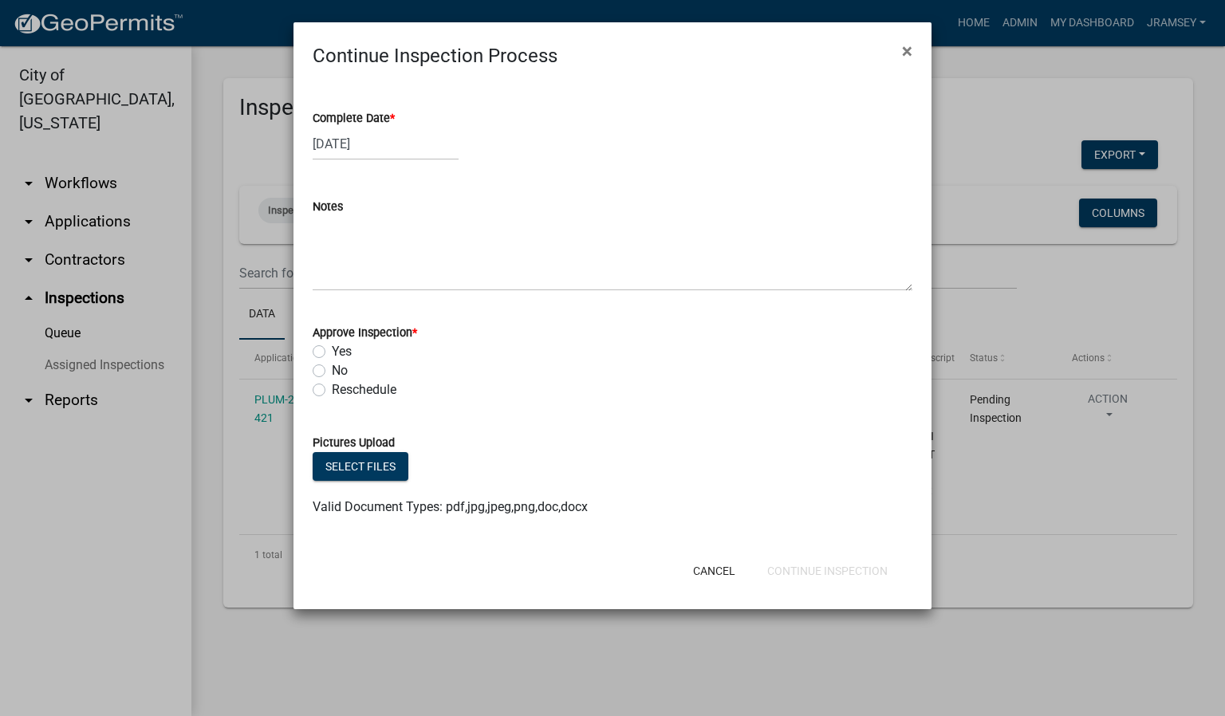
click at [332, 350] on label "Yes" at bounding box center [342, 351] width 20 height 19
click at [332, 350] on input "Yes" at bounding box center [337, 347] width 10 height 10
radio input "true"
click at [823, 570] on button "Continue Inspection" at bounding box center [828, 571] width 146 height 29
